Goal: Information Seeking & Learning: Find specific fact

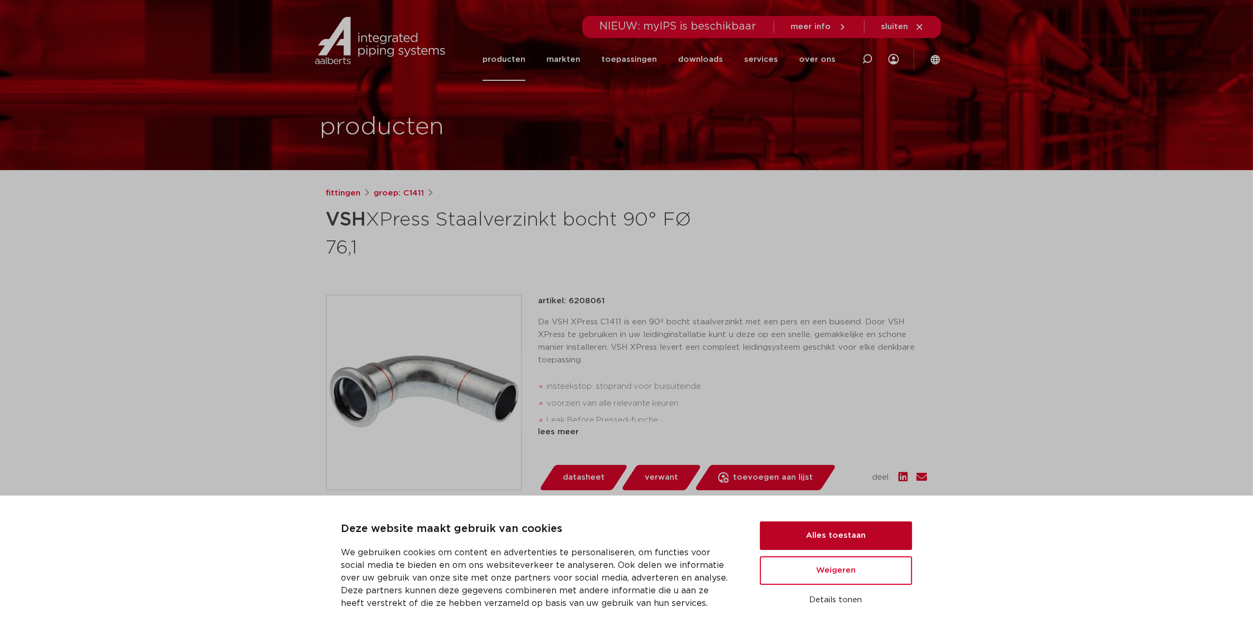
click at [818, 540] on button "Alles toestaan" at bounding box center [836, 536] width 152 height 29
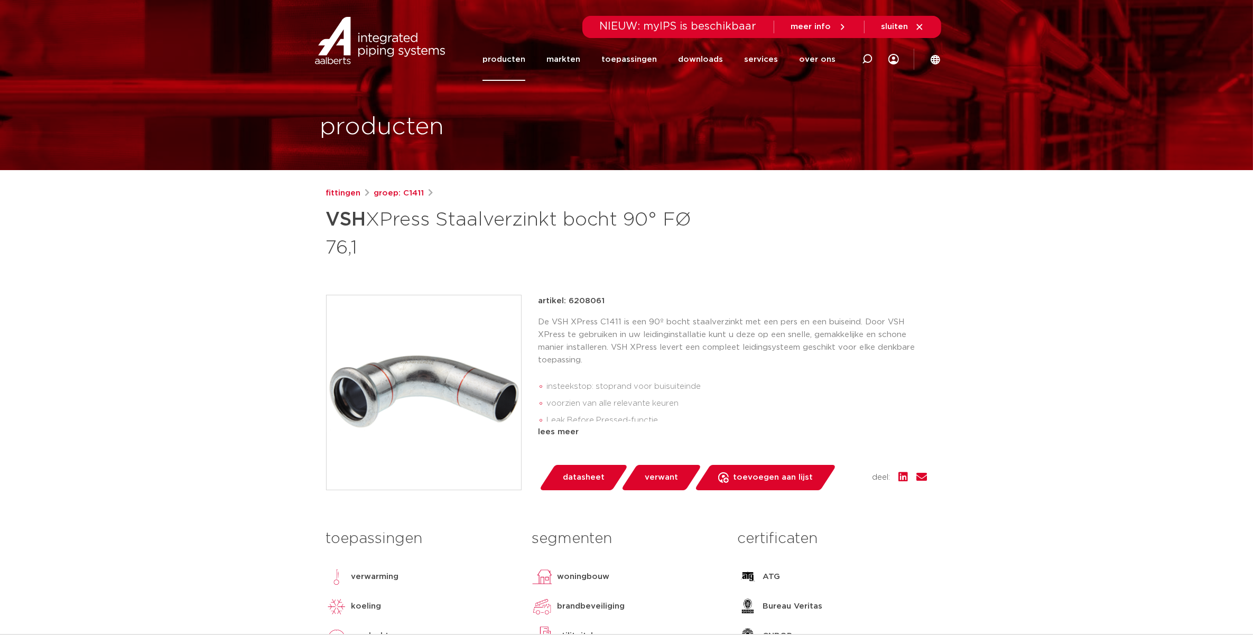
click at [509, 57] on link "producten" at bounding box center [504, 59] width 43 height 43
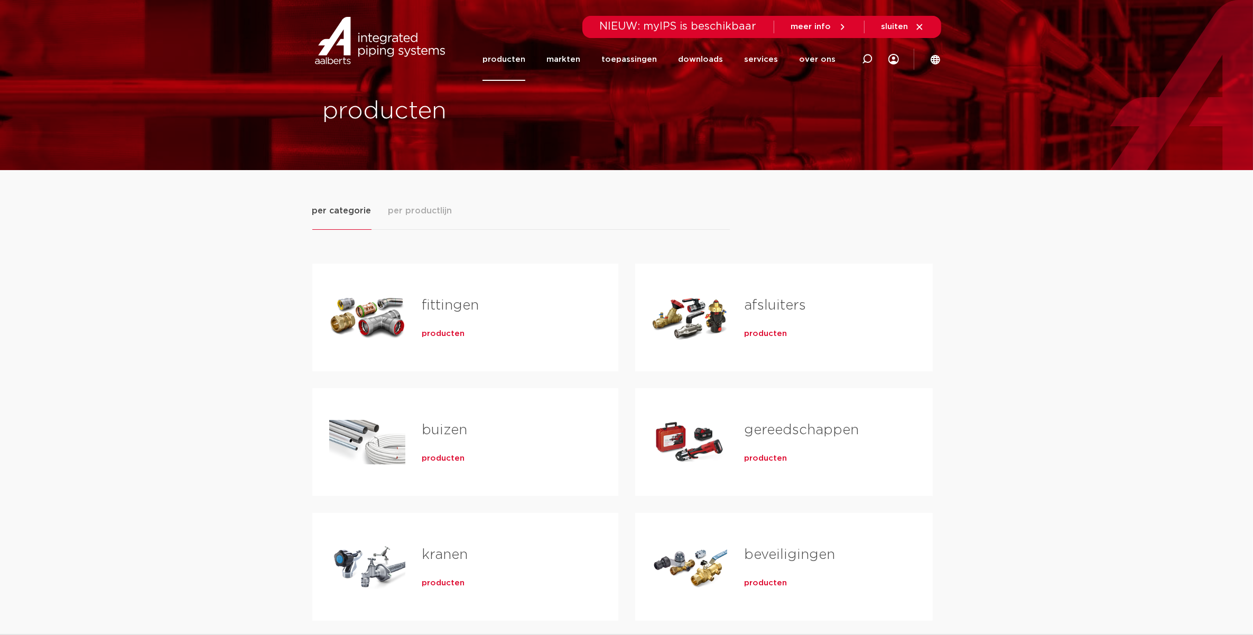
click at [447, 307] on link "fittingen" at bounding box center [450, 306] width 57 height 14
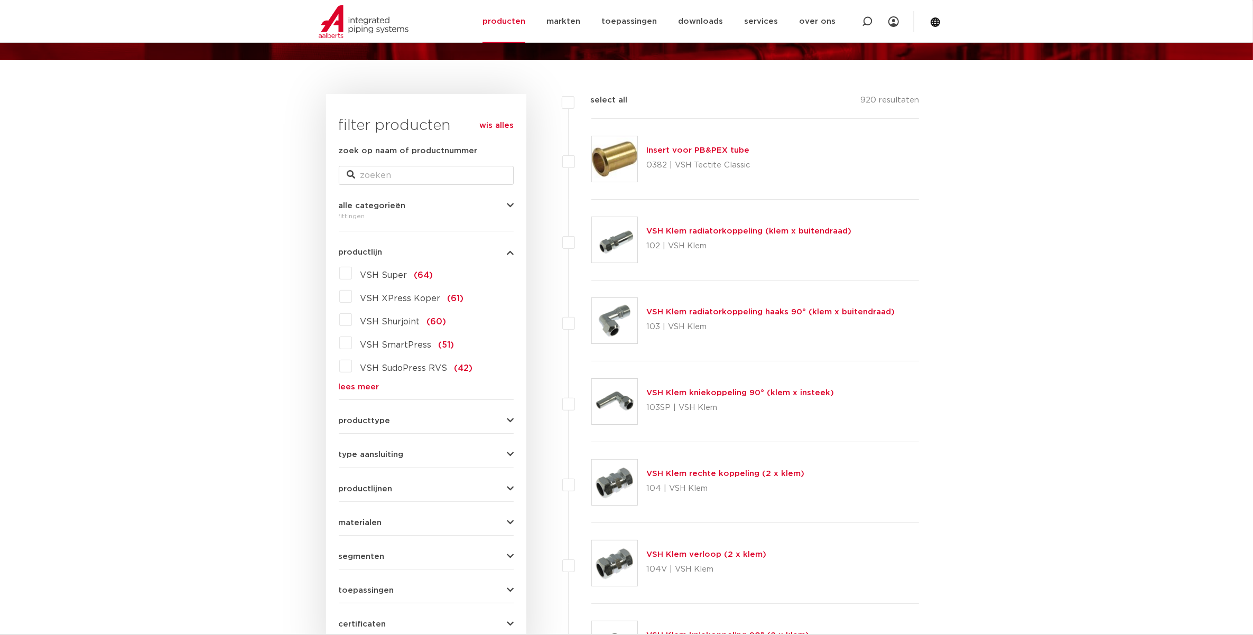
scroll to position [132, 0]
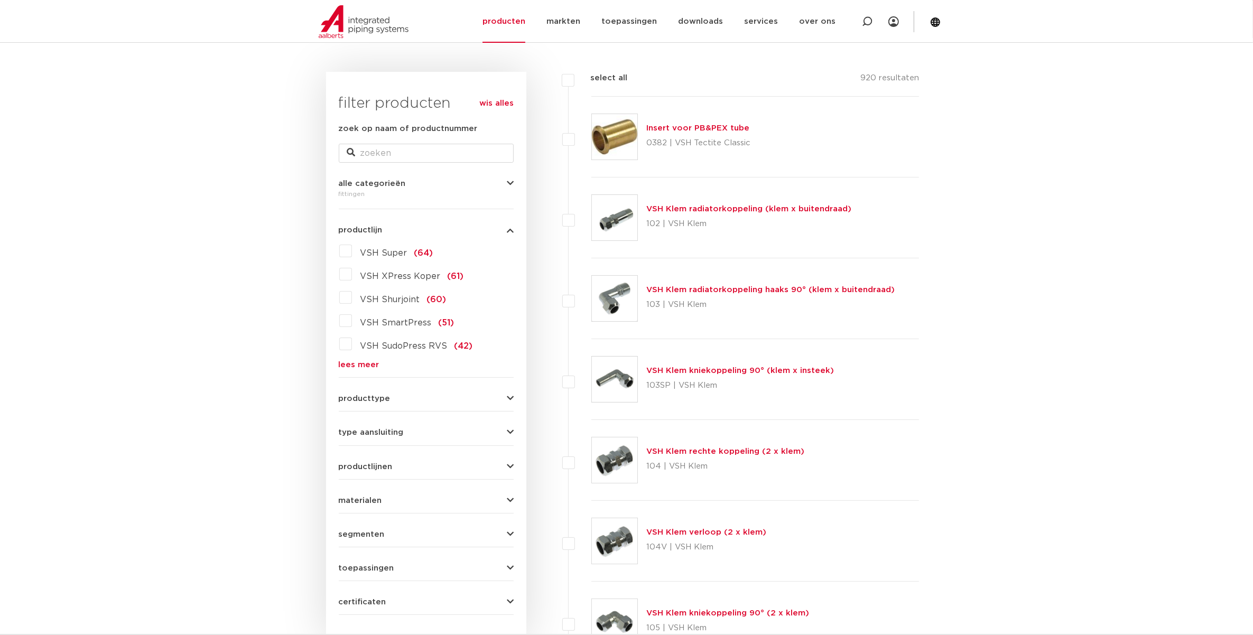
click at [371, 399] on span "producttype" at bounding box center [365, 399] width 52 height 8
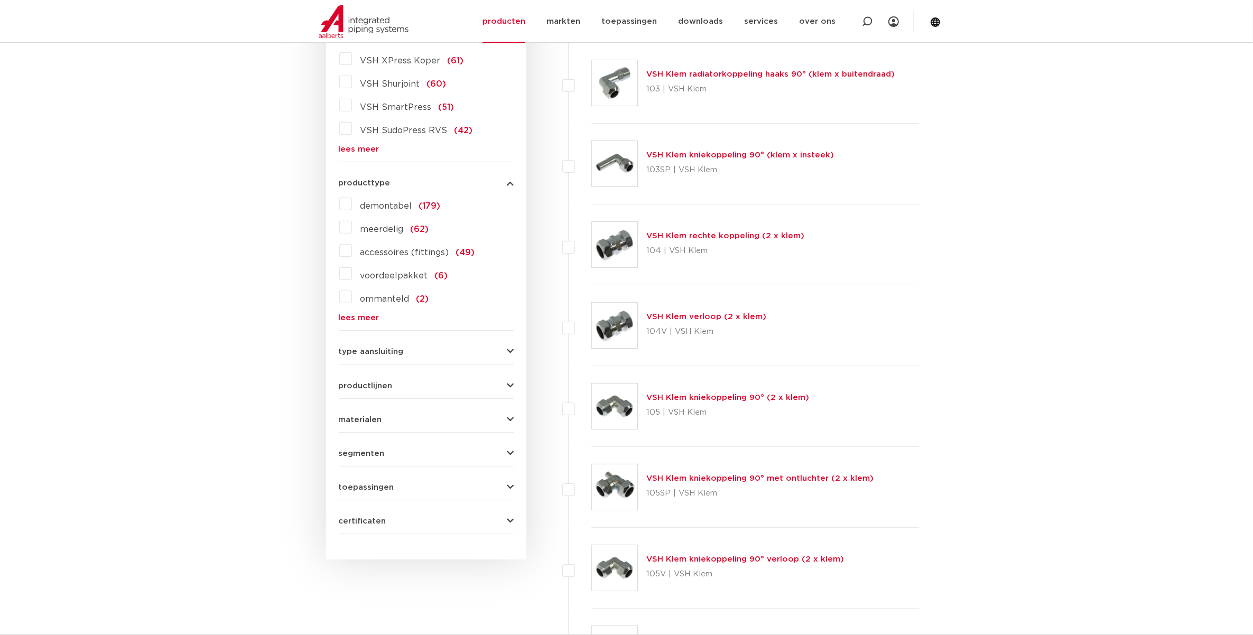
scroll to position [396, 0]
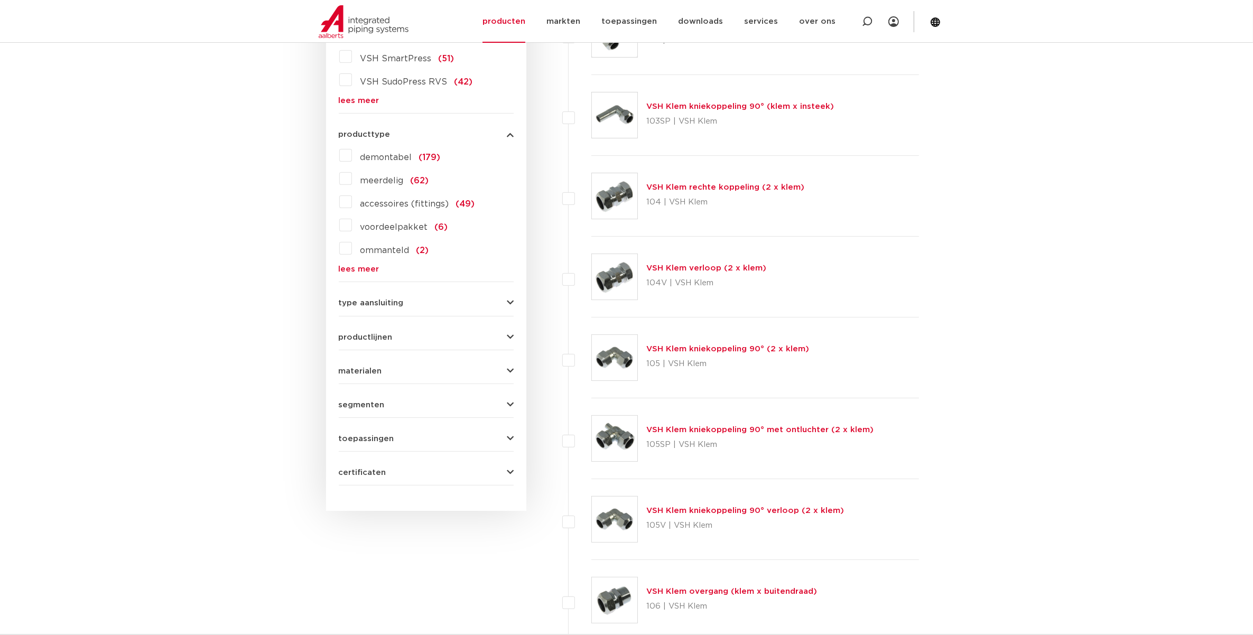
click at [389, 369] on button "materialen" at bounding box center [426, 371] width 175 height 8
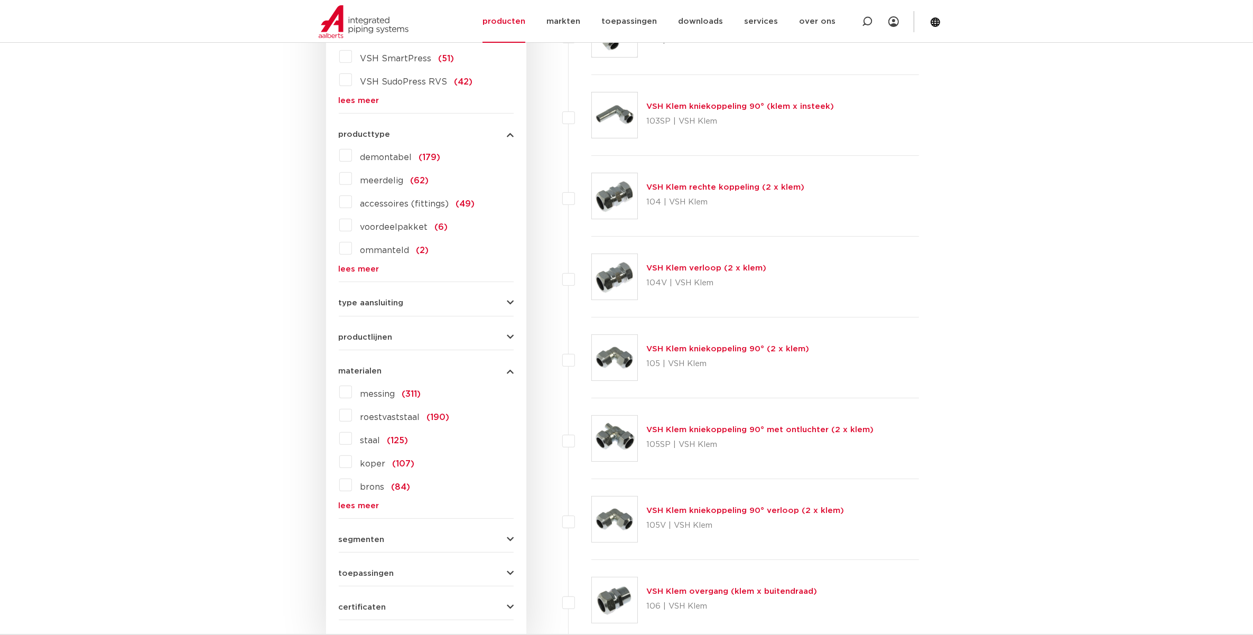
click at [371, 337] on span "productlijnen" at bounding box center [366, 338] width 54 height 8
click at [352, 381] on label "VSH XPress" at bounding box center [382, 381] width 60 height 17
click at [404, 415] on select "maak een keuze VSH XPress RVS 304 fittingen VSH XPress Staalverzinkt fittingen …" at bounding box center [435, 408] width 151 height 24
select select "7530"
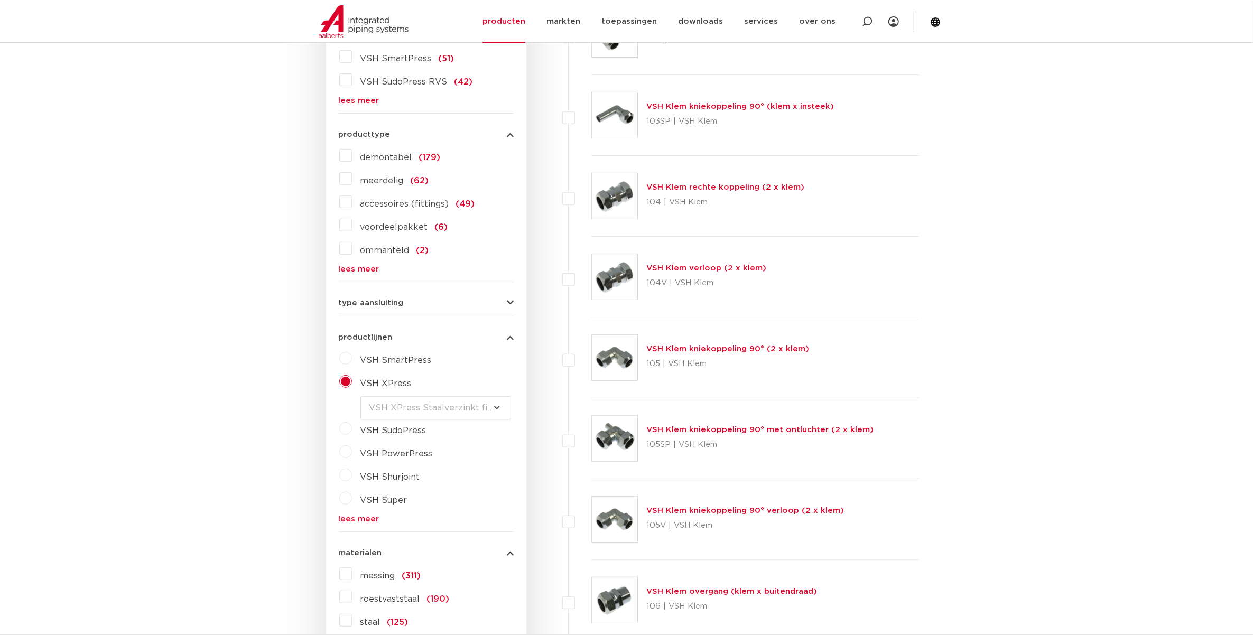
click at [360, 396] on select "maak een keuze VSH XPress RVS 304 fittingen VSH XPress Staalverzinkt fittingen …" at bounding box center [435, 408] width 151 height 24
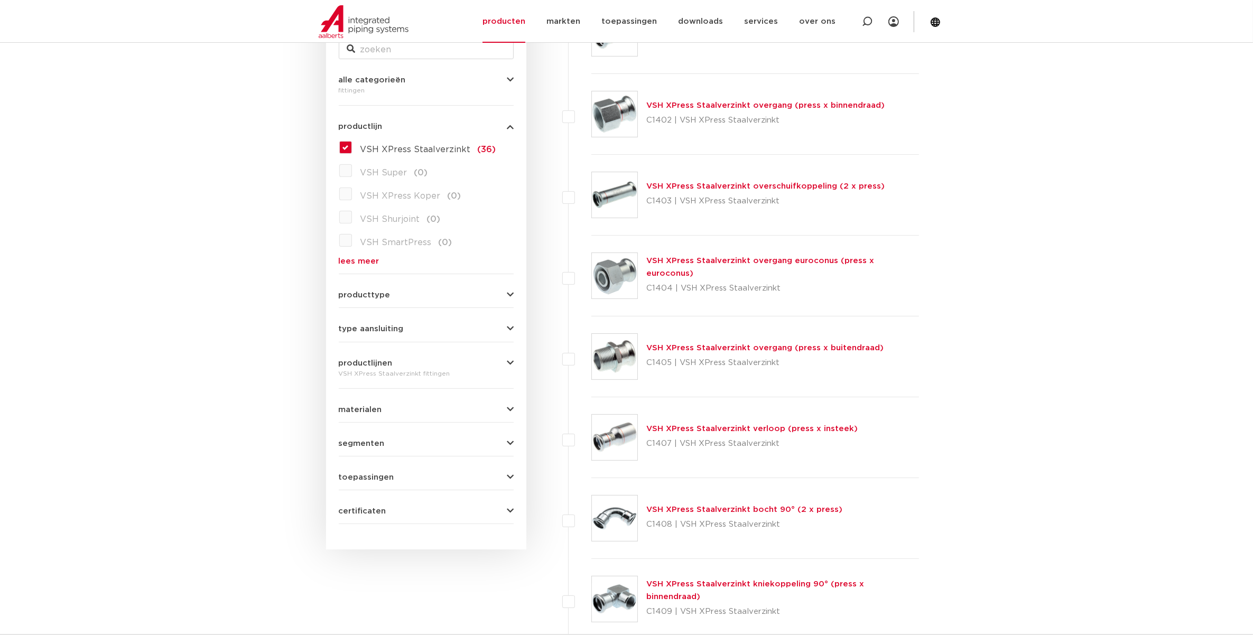
scroll to position [264, 0]
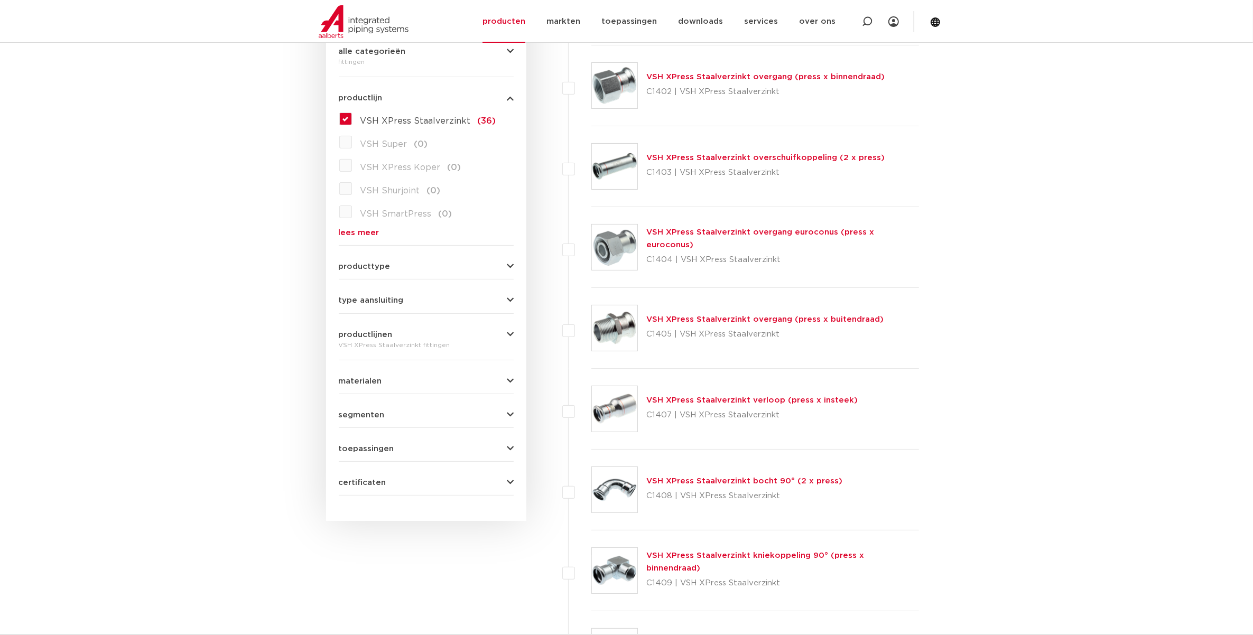
click at [390, 272] on form "zoek op naam of productnummer alle categorieën [GEOGRAPHIC_DATA] [GEOGRAPHIC_DA…" at bounding box center [426, 242] width 175 height 505
click at [387, 267] on span "producttype" at bounding box center [365, 267] width 52 height 8
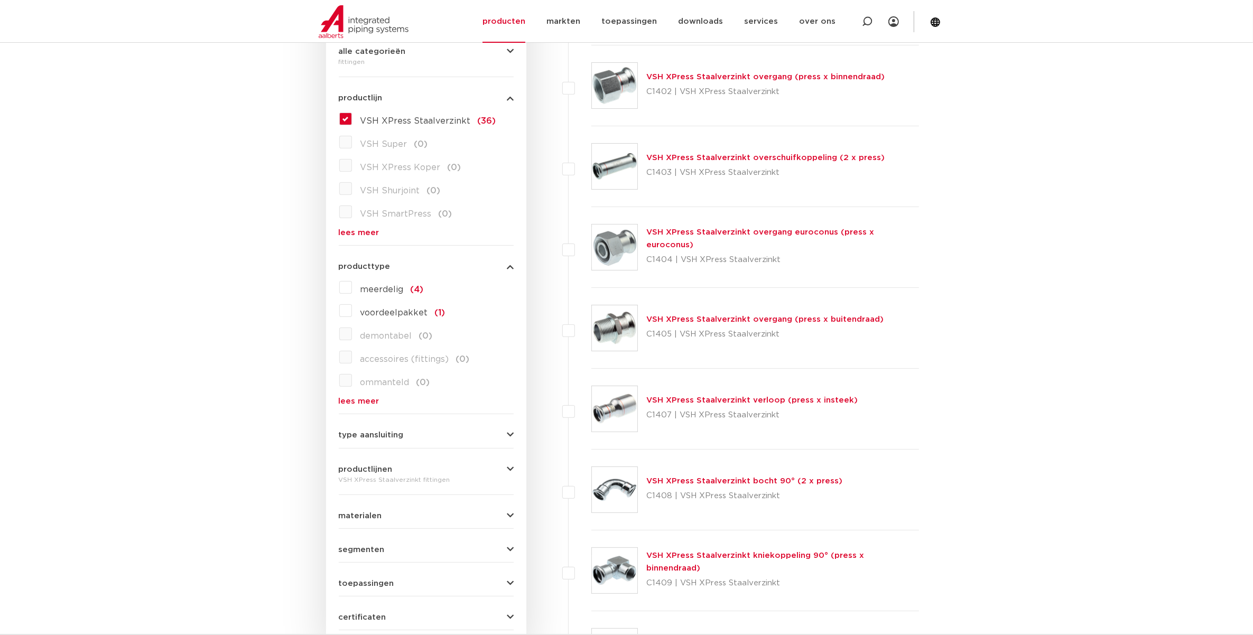
click at [387, 267] on span "producttype" at bounding box center [365, 267] width 52 height 8
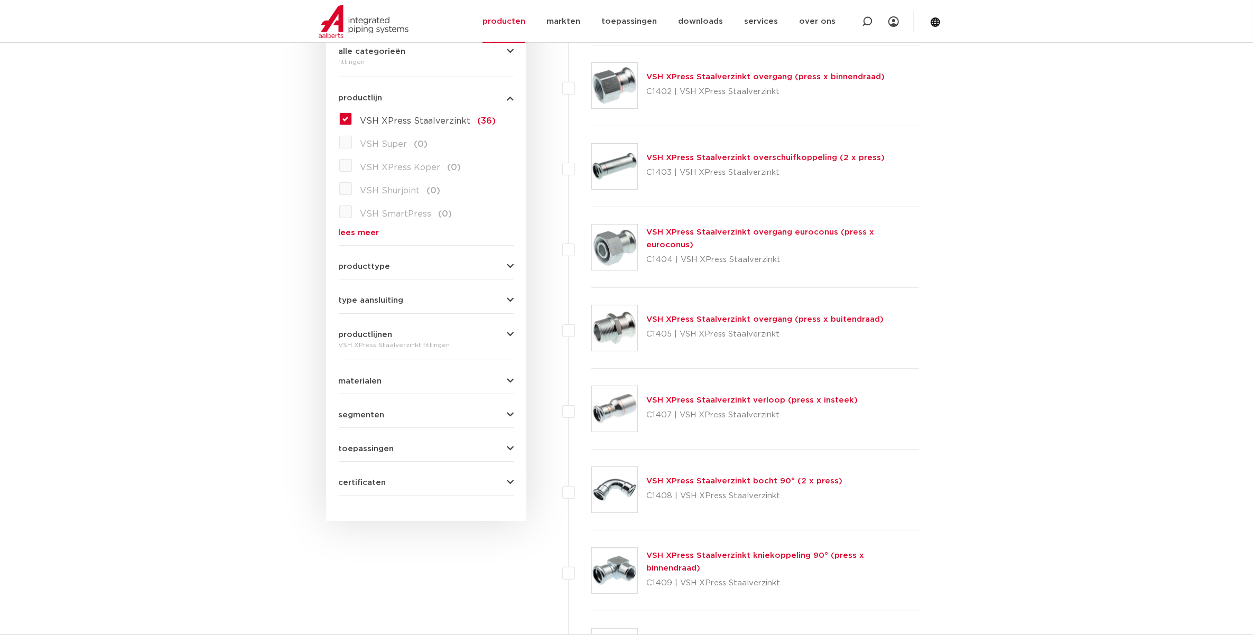
click at [373, 266] on span "producttype" at bounding box center [365, 267] width 52 height 8
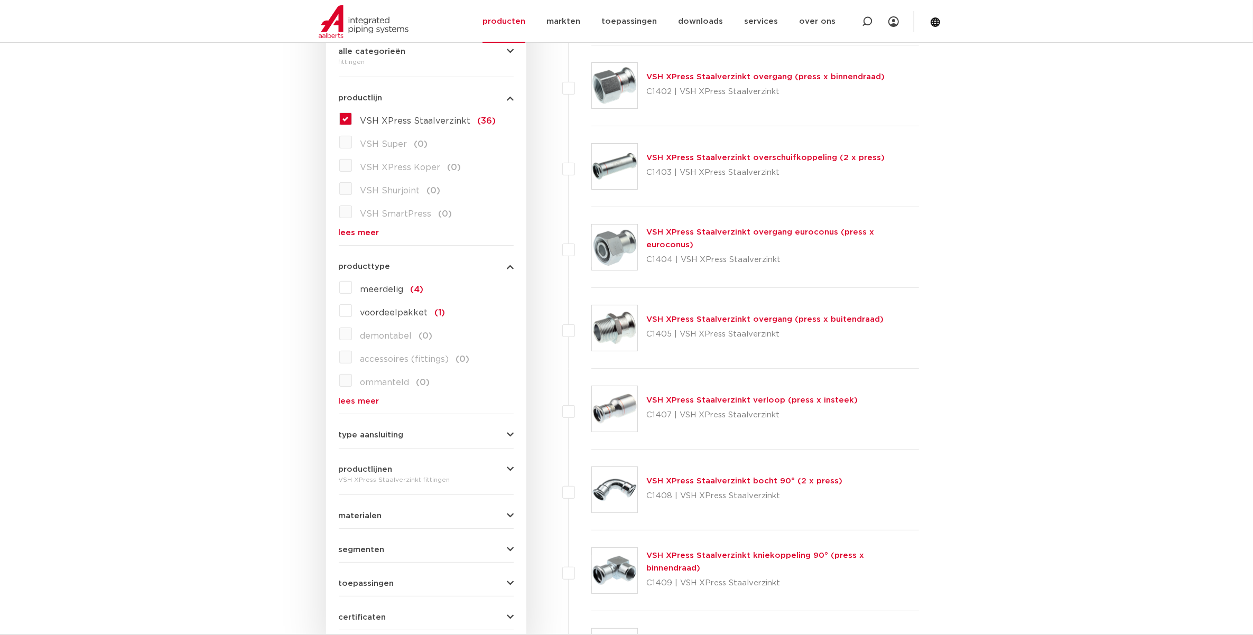
click at [373, 266] on span "producttype" at bounding box center [365, 267] width 52 height 8
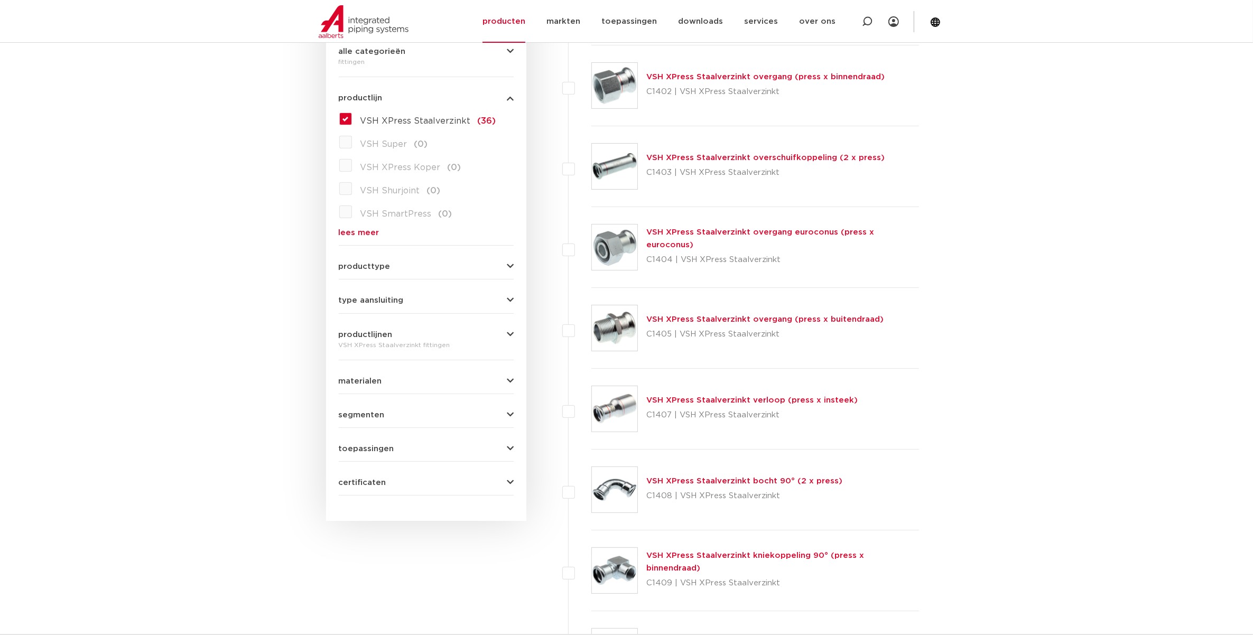
click at [374, 336] on span "productlijnen" at bounding box center [366, 335] width 54 height 8
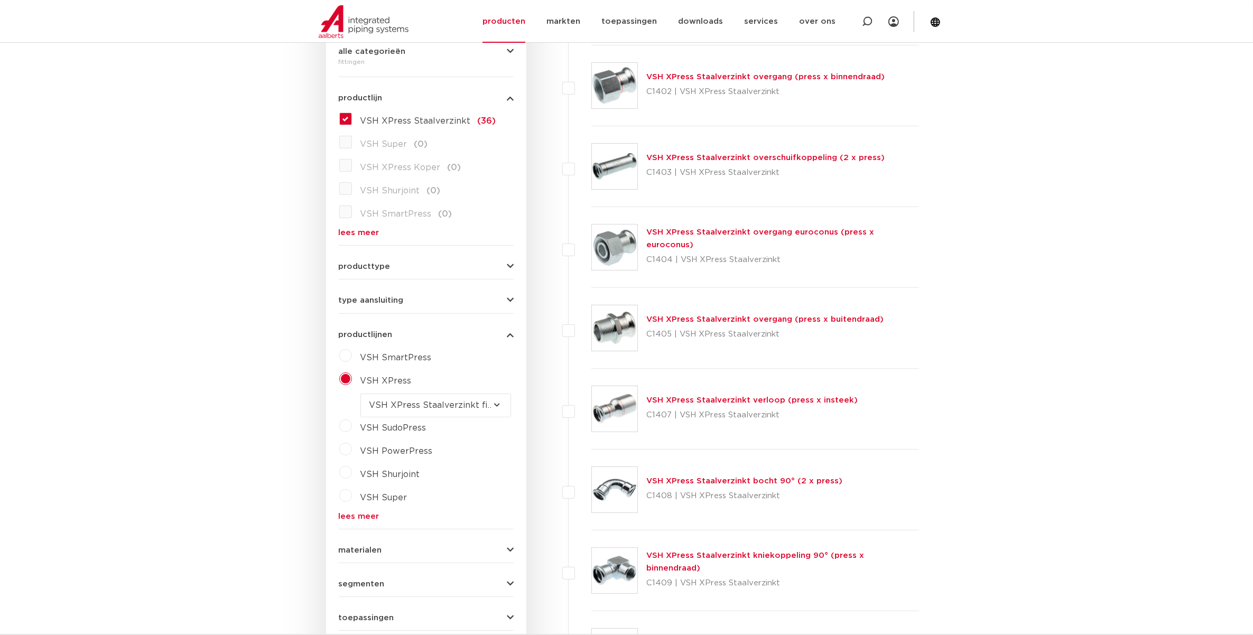
click at [374, 336] on span "productlijnen" at bounding box center [366, 335] width 54 height 8
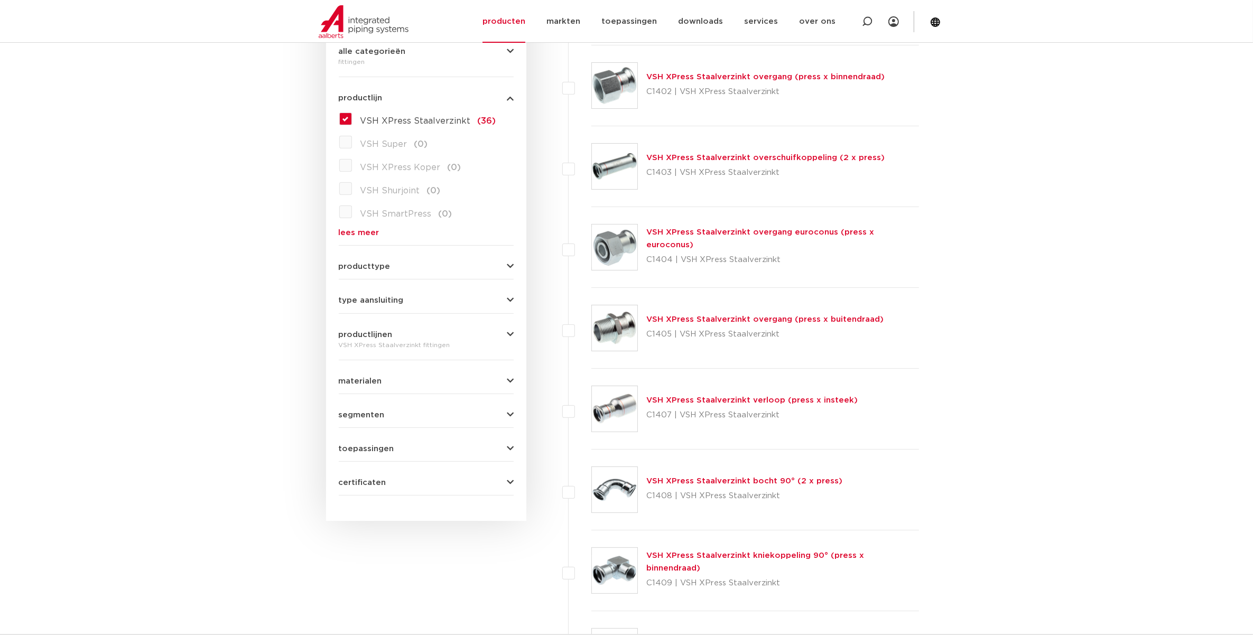
click at [374, 410] on div "segmenten utiliteitsbouw (36) industrie (36) woningbouw (36) scheepsbouw (36) b…" at bounding box center [426, 411] width 175 height 16
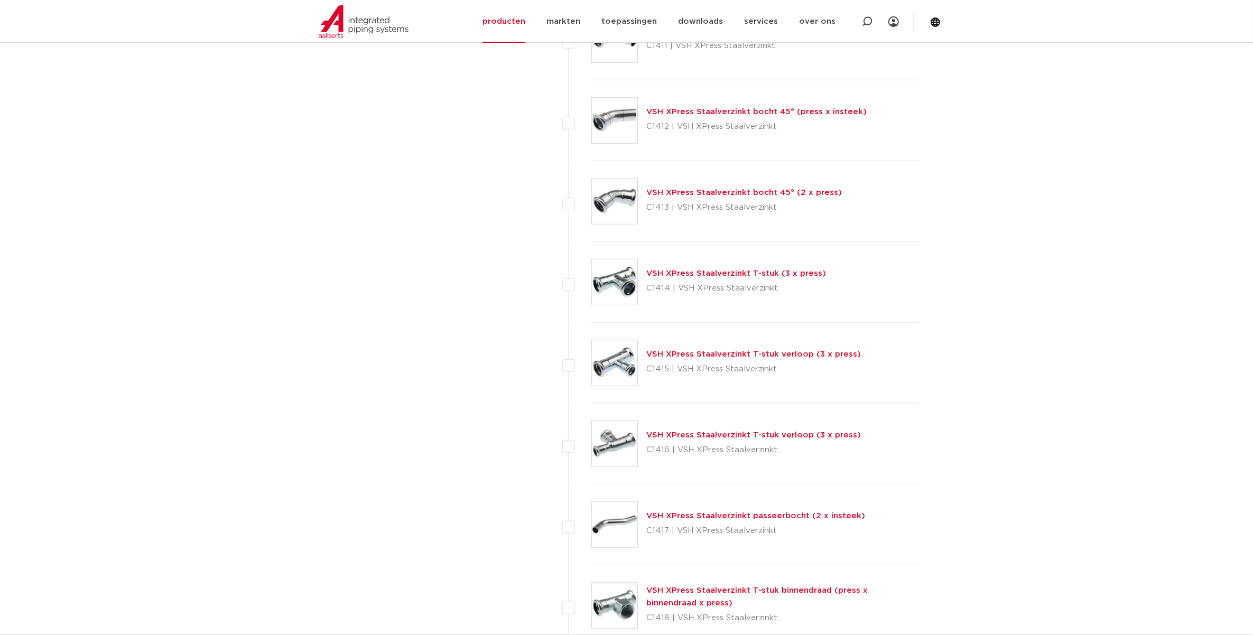
scroll to position [727, 0]
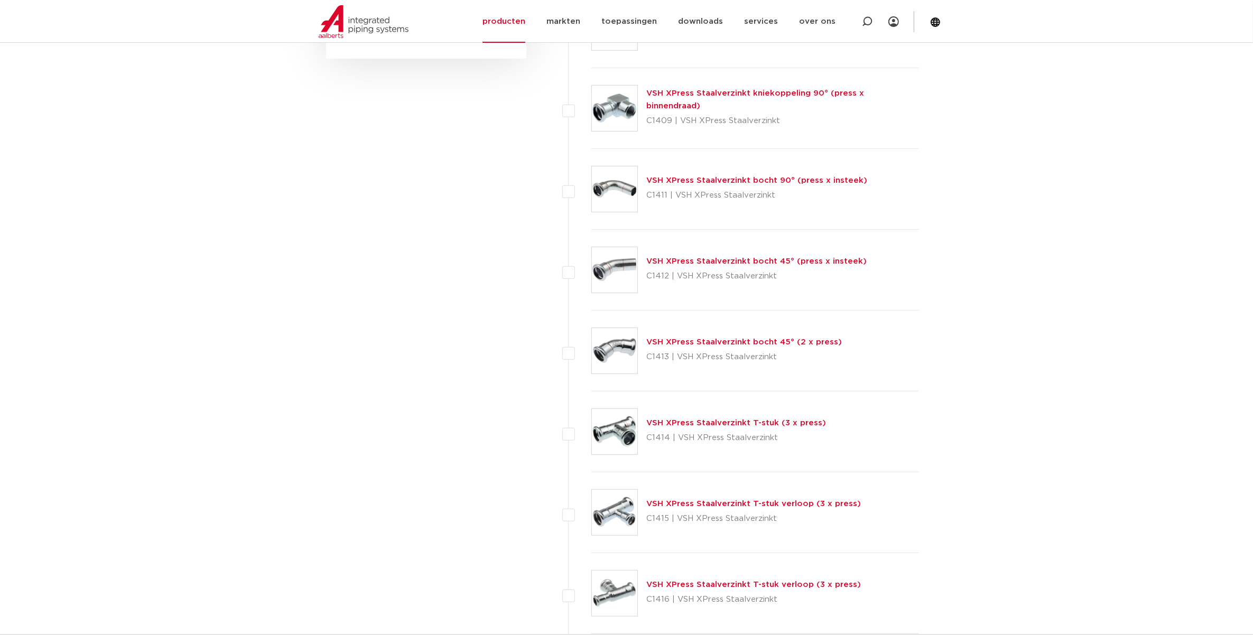
click at [695, 344] on link "VSH XPress Staalverzinkt bocht 45° (2 x press)" at bounding box center [744, 342] width 196 height 8
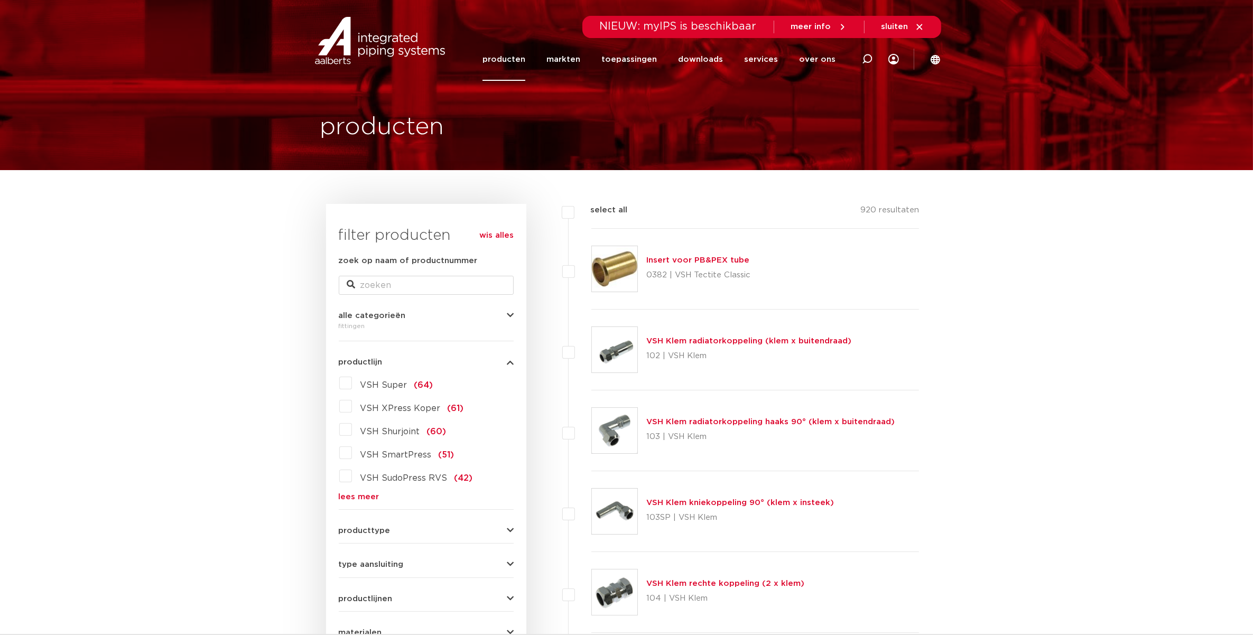
click at [519, 58] on link "producten" at bounding box center [504, 59] width 43 height 43
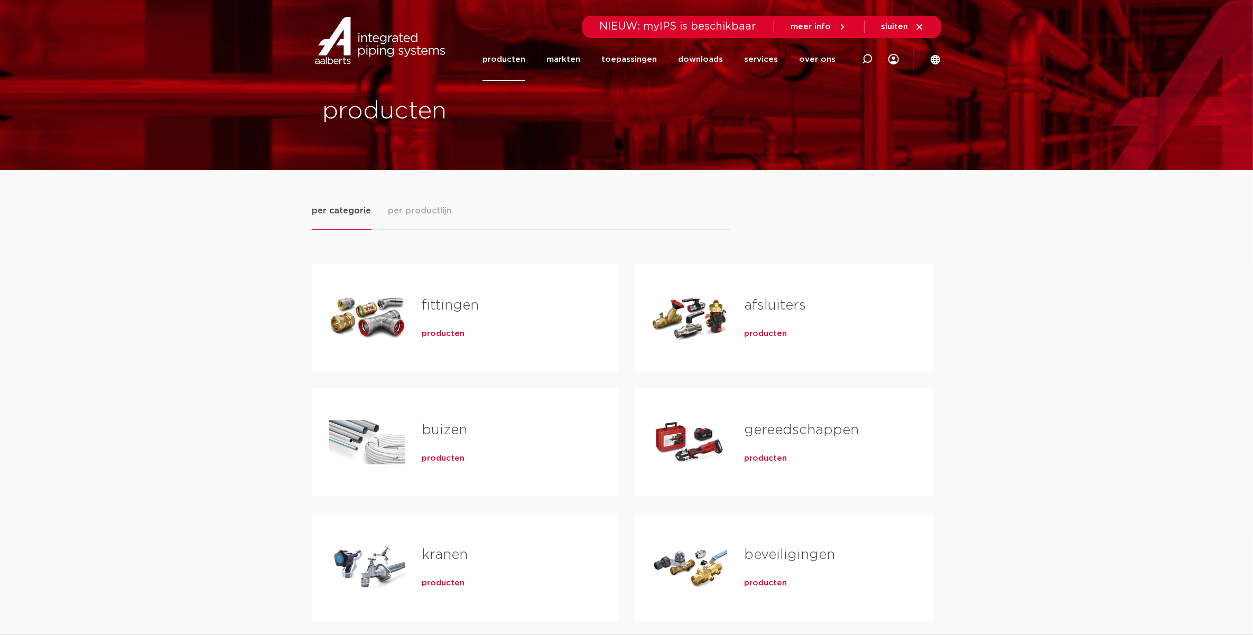
click at [441, 303] on link "fittingen" at bounding box center [450, 306] width 57 height 14
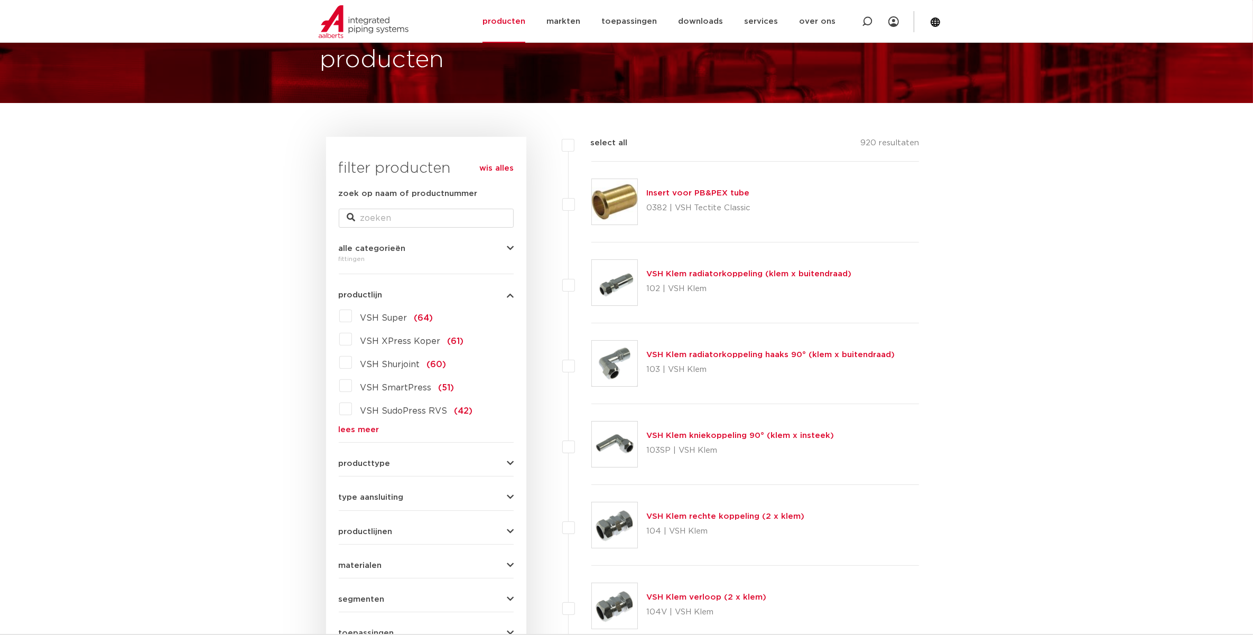
scroll to position [198, 0]
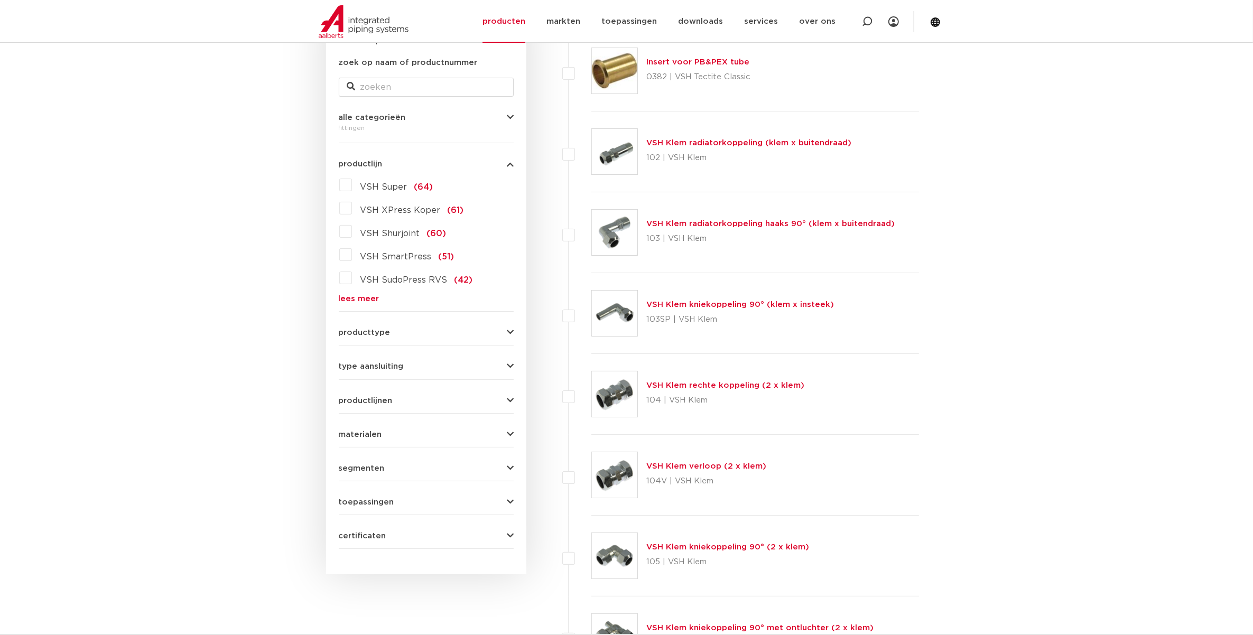
click at [356, 334] on span "producttype" at bounding box center [365, 333] width 52 height 8
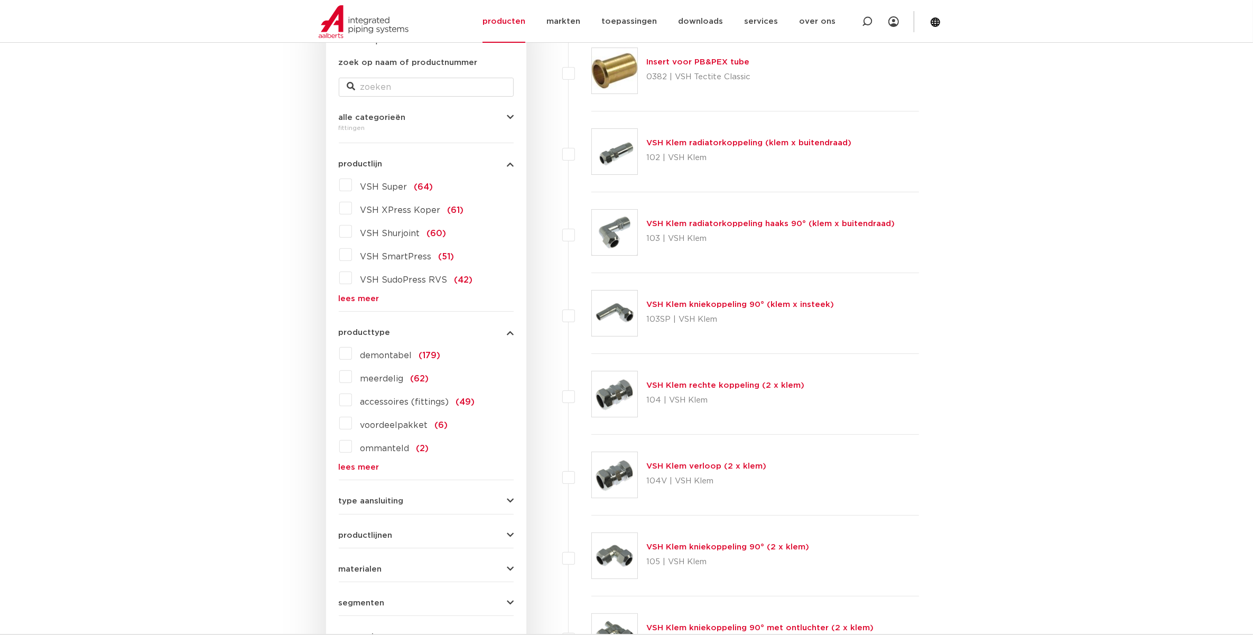
click at [355, 335] on span "producttype" at bounding box center [365, 333] width 52 height 8
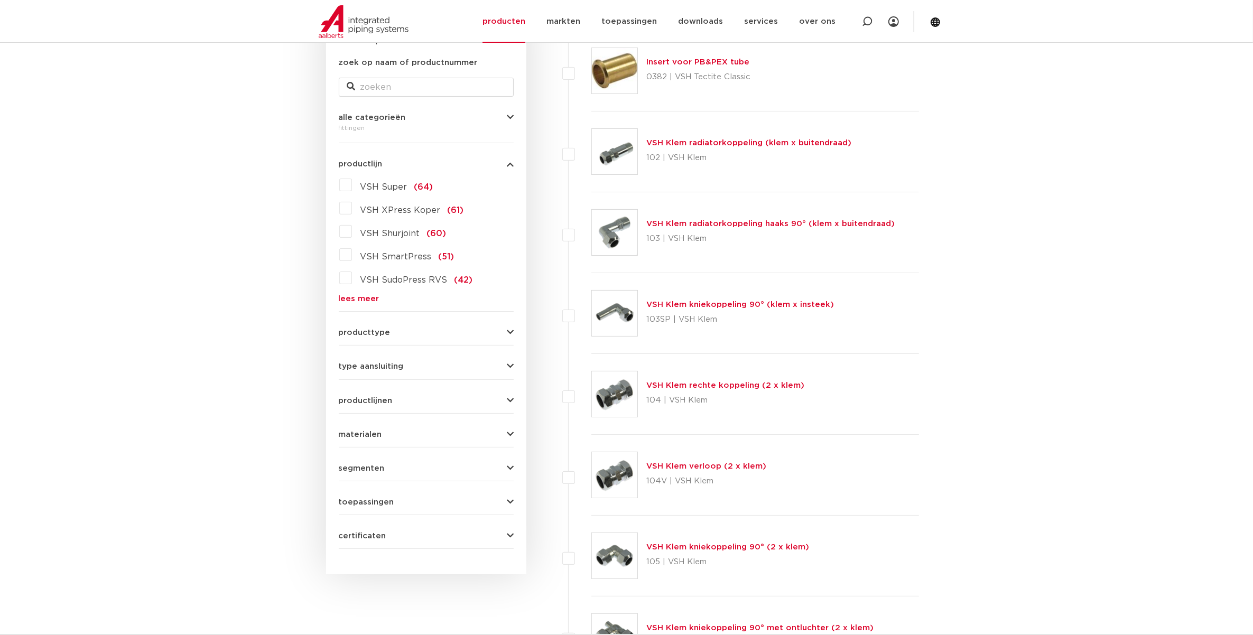
click at [357, 295] on link "lees meer" at bounding box center [426, 299] width 175 height 8
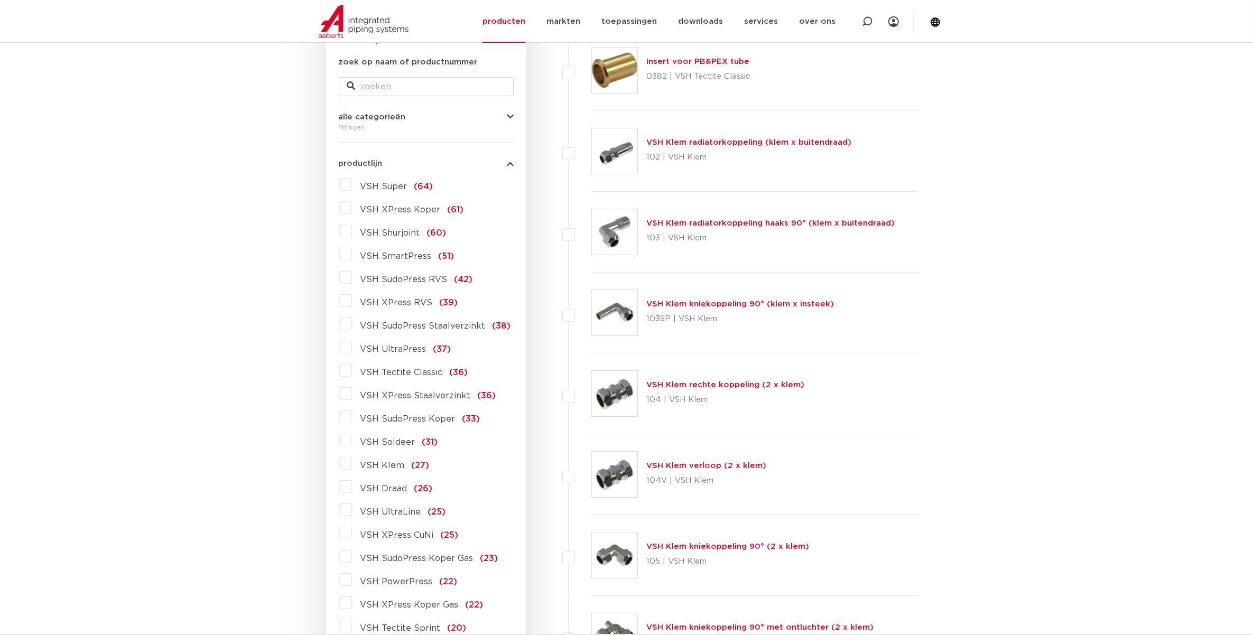
scroll to position [264, 0]
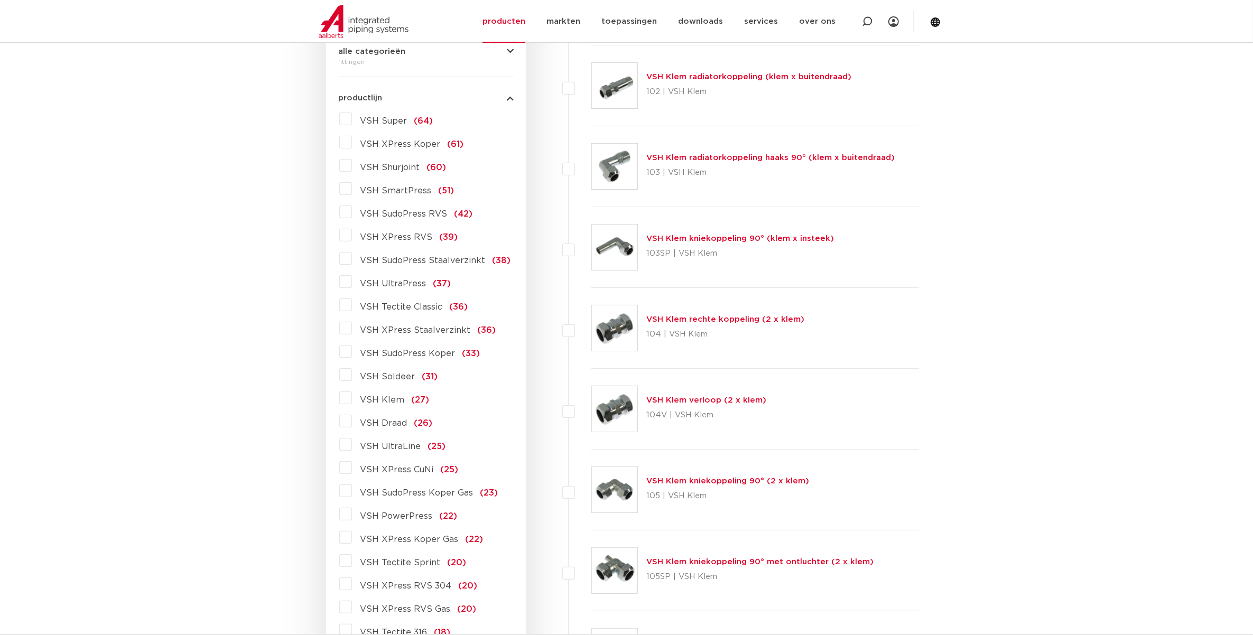
click at [436, 325] on label "VSH XPress Staalverzinkt (36)" at bounding box center [424, 328] width 144 height 17
click at [0, 0] on input "VSH XPress Staalverzinkt (36)" at bounding box center [0, 0] width 0 height 0
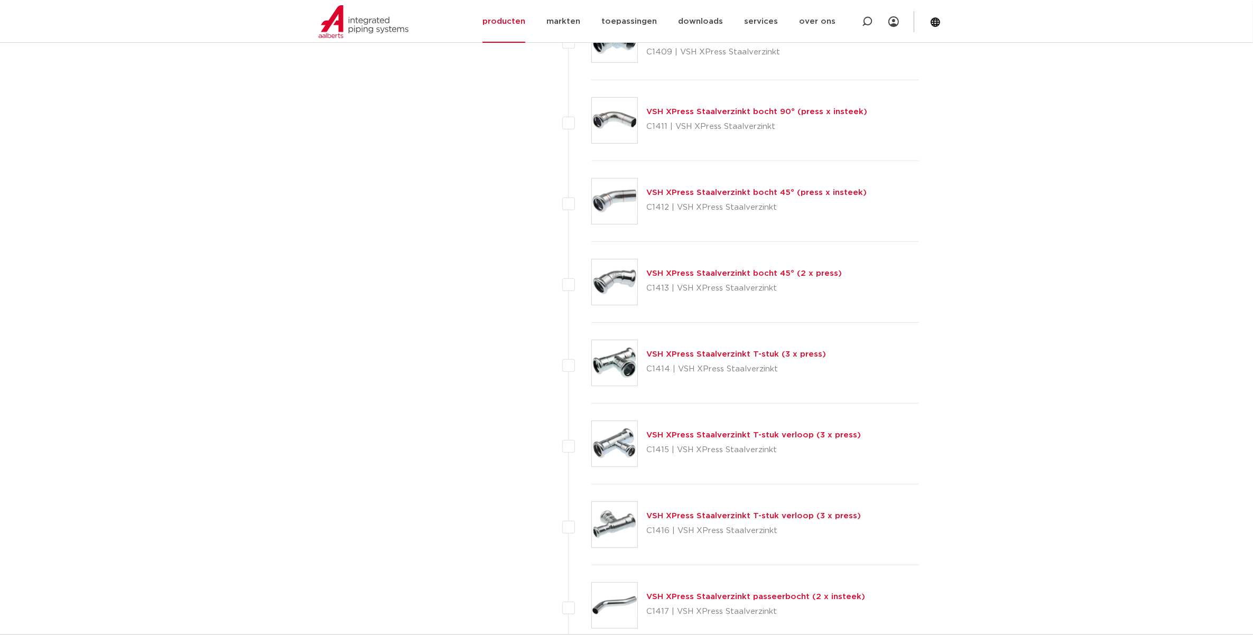
scroll to position [793, 0]
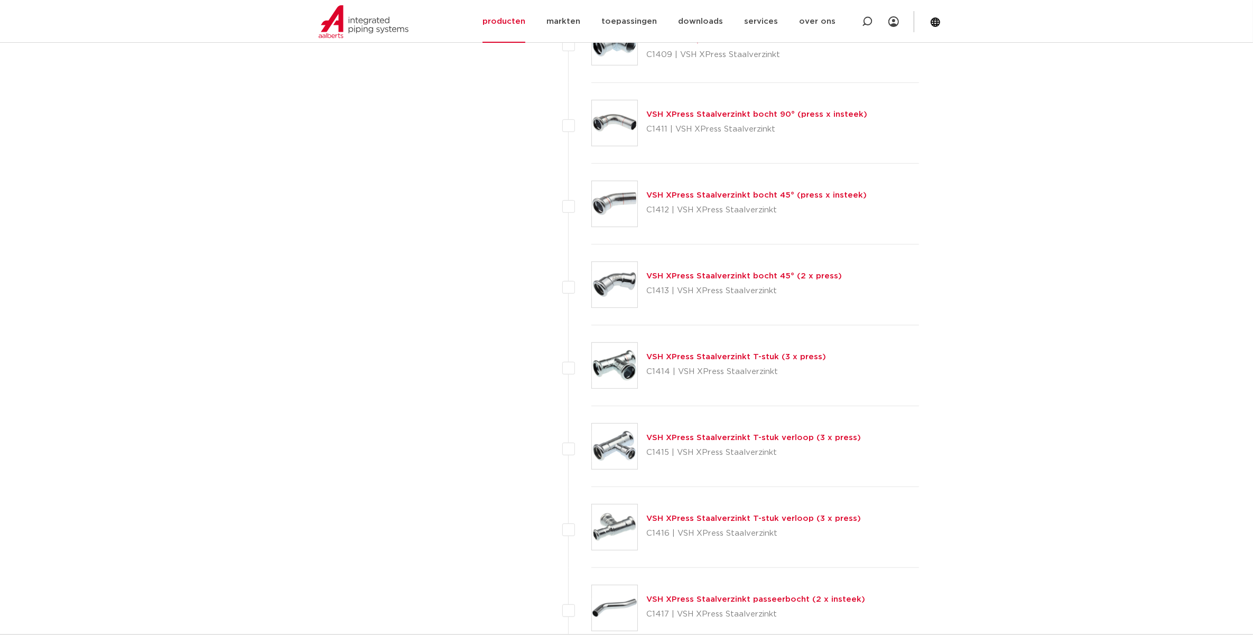
click at [683, 276] on link "VSH XPress Staalverzinkt bocht 45° (2 x press)" at bounding box center [744, 276] width 196 height 8
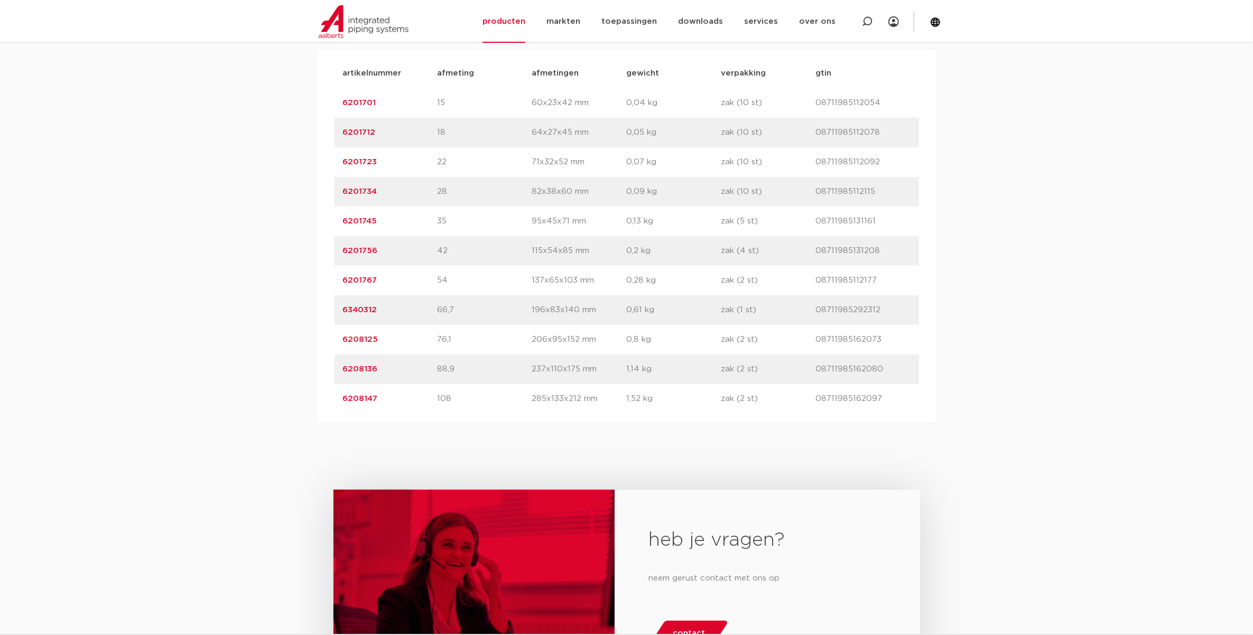
scroll to position [727, 0]
drag, startPoint x: 388, startPoint y: 368, endPoint x: 341, endPoint y: 366, distance: 47.1
click at [341, 366] on div "artikelnummer 6208136 afmeting 88,9 [GEOGRAPHIC_DATA] 237x110x175 mm gewicht 1,…" at bounding box center [627, 368] width 585 height 30
drag, startPoint x: 341, startPoint y: 366, endPoint x: 351, endPoint y: 366, distance: 10.0
copy link "6208136"
